Goal: Check status: Check status

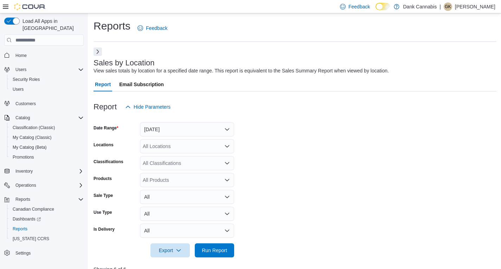
click at [206, 247] on span "Run Report" at bounding box center [214, 250] width 25 height 7
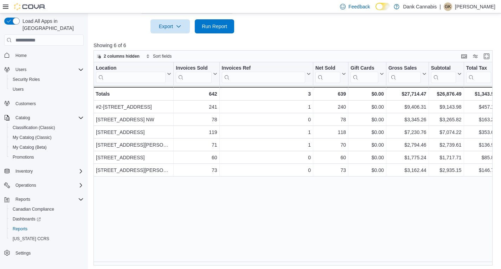
scroll to position [226, 0]
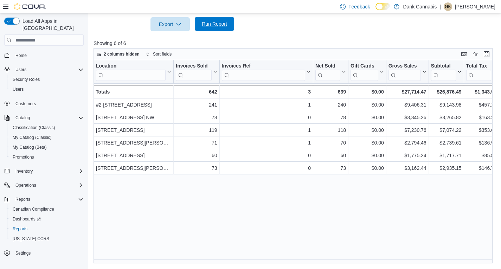
click at [218, 24] on span "Run Report" at bounding box center [214, 23] width 25 height 7
click at [221, 24] on span "Run Report" at bounding box center [214, 23] width 25 height 7
click at [221, 23] on span "Run Report" at bounding box center [214, 23] width 25 height 7
click at [213, 25] on span "Run Report" at bounding box center [214, 23] width 25 height 7
click at [217, 24] on span "Run Report" at bounding box center [214, 23] width 25 height 7
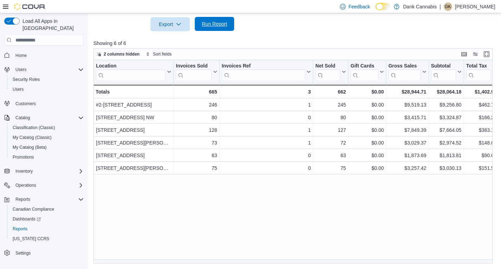
click at [213, 29] on span "Run Report" at bounding box center [214, 24] width 31 height 14
click at [213, 28] on span "Run Report" at bounding box center [214, 24] width 31 height 14
click at [214, 27] on span "Run Report" at bounding box center [214, 24] width 31 height 14
click at [219, 25] on span "Run Report" at bounding box center [214, 23] width 25 height 7
click at [208, 21] on span "Run Report" at bounding box center [214, 23] width 25 height 7
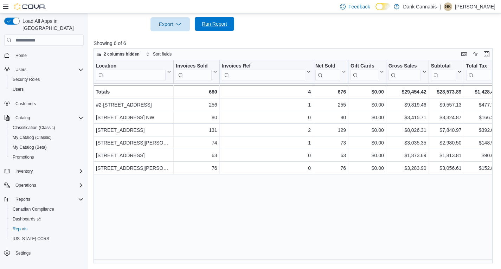
click at [221, 25] on span "Run Report" at bounding box center [214, 23] width 25 height 7
click at [214, 25] on span "Run Report" at bounding box center [214, 23] width 25 height 7
click at [211, 25] on span "Run Report" at bounding box center [214, 23] width 25 height 7
click at [212, 27] on span "Run Report" at bounding box center [214, 23] width 25 height 7
click at [208, 26] on span "Run Report" at bounding box center [214, 23] width 25 height 7
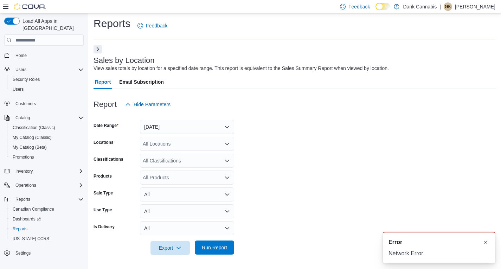
scroll to position [0, 0]
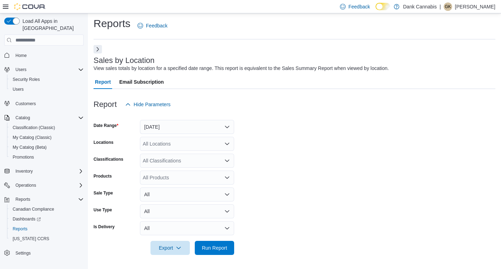
click at [297, 176] on form "Date Range [DATE] Locations All Locations Classifications All Classifications P…" at bounding box center [295, 182] width 402 height 143
click at [224, 248] on span "Run Report" at bounding box center [214, 247] width 25 height 7
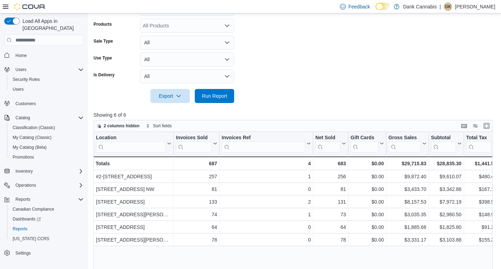
scroll to position [213, 0]
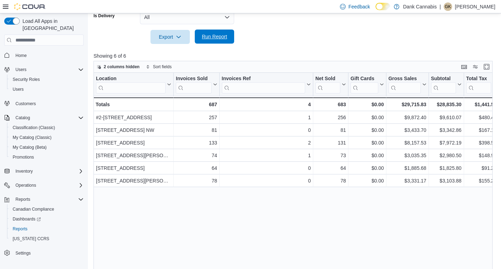
click at [217, 36] on span "Run Report" at bounding box center [214, 36] width 25 height 7
click at [221, 37] on span "Run Report" at bounding box center [214, 36] width 25 height 7
click at [209, 35] on span "Run Report" at bounding box center [214, 36] width 25 height 7
click at [209, 34] on span "Run Report" at bounding box center [214, 36] width 25 height 7
click at [212, 34] on span "Run Report" at bounding box center [214, 36] width 25 height 7
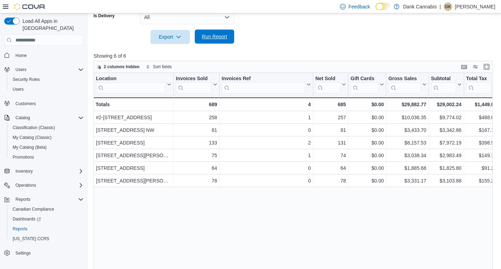
click at [212, 34] on span "Run Report" at bounding box center [214, 36] width 25 height 7
click at [219, 36] on span "Run Report" at bounding box center [214, 36] width 25 height 7
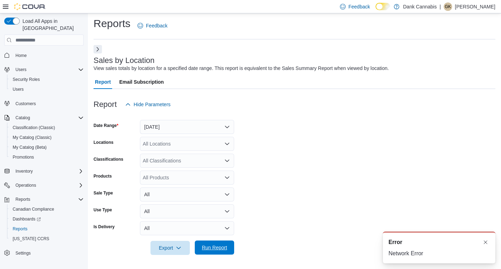
scroll to position [0, 0]
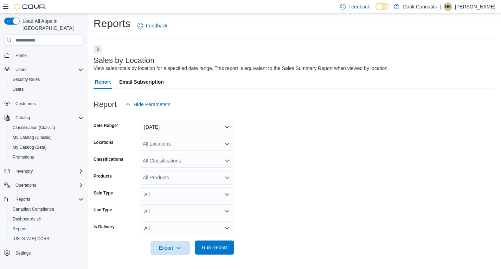
click at [209, 251] on span "Run Report" at bounding box center [214, 247] width 25 height 7
click at [208, 249] on span "Run Report" at bounding box center [214, 247] width 25 height 7
click at [219, 246] on span "Run Report" at bounding box center [214, 247] width 25 height 7
